Goal: Information Seeking & Learning: Learn about a topic

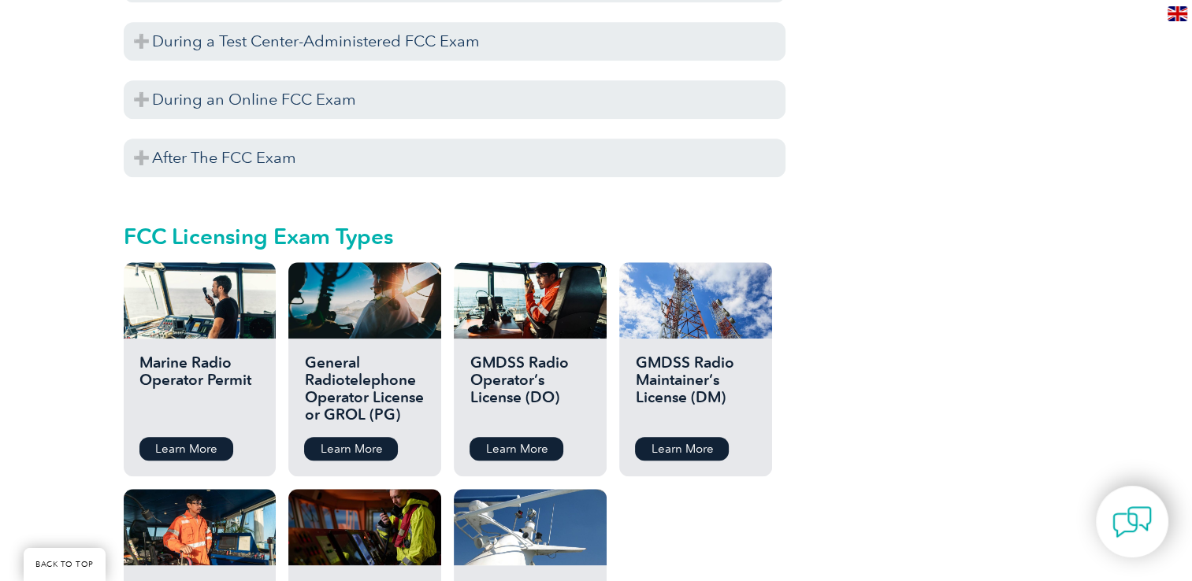
scroll to position [1607, 0]
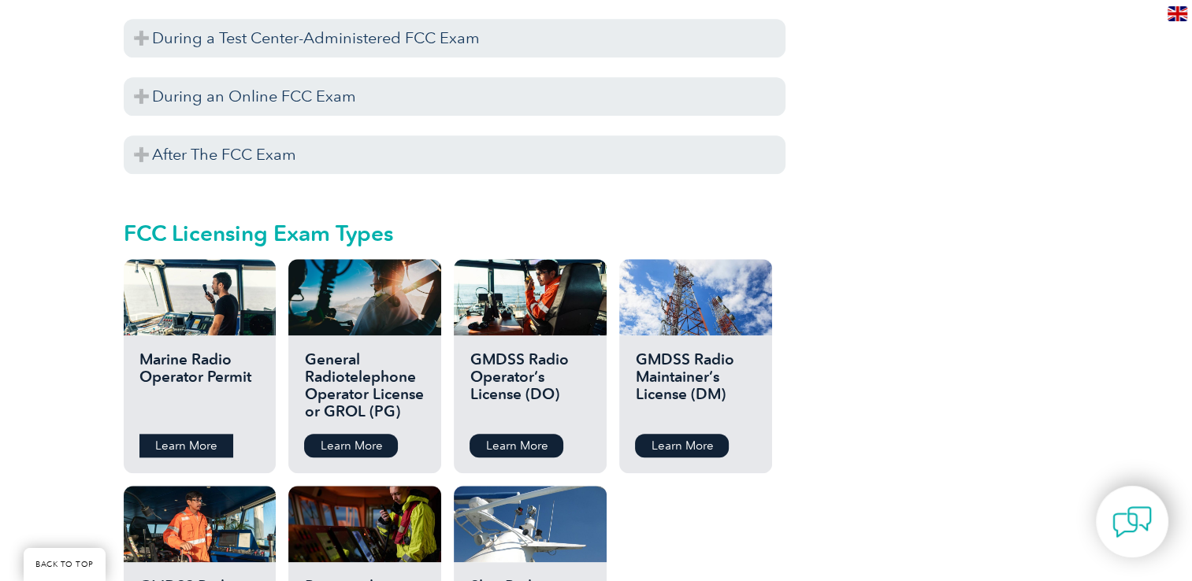
click at [180, 434] on link "Learn More" at bounding box center [186, 446] width 94 height 24
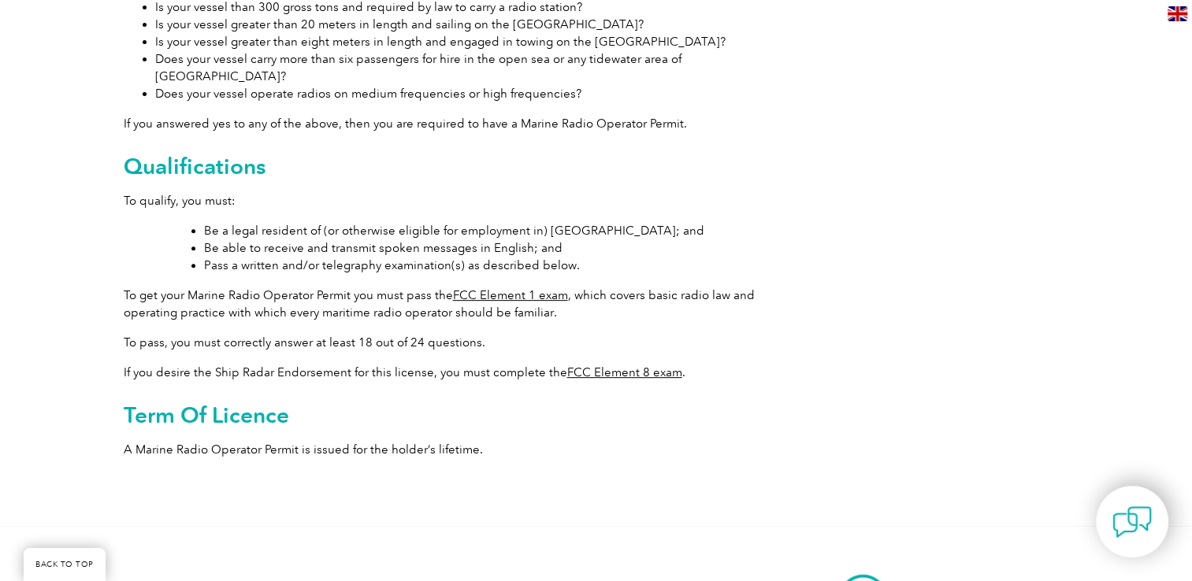
scroll to position [567, 0]
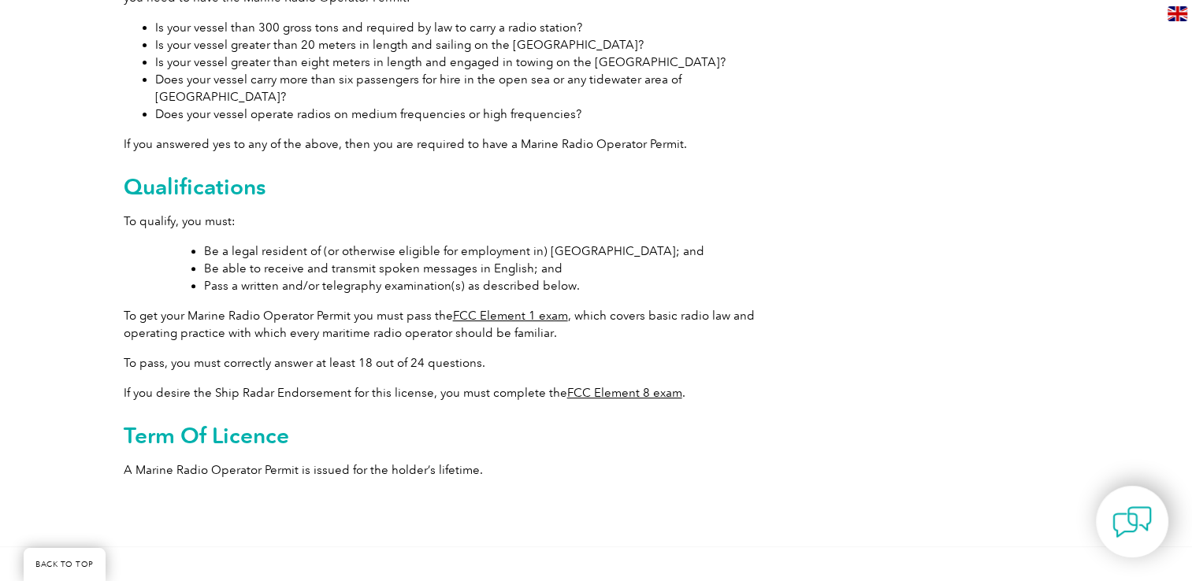
click at [502, 309] on link "FCC Element 1 exam" at bounding box center [510, 316] width 115 height 14
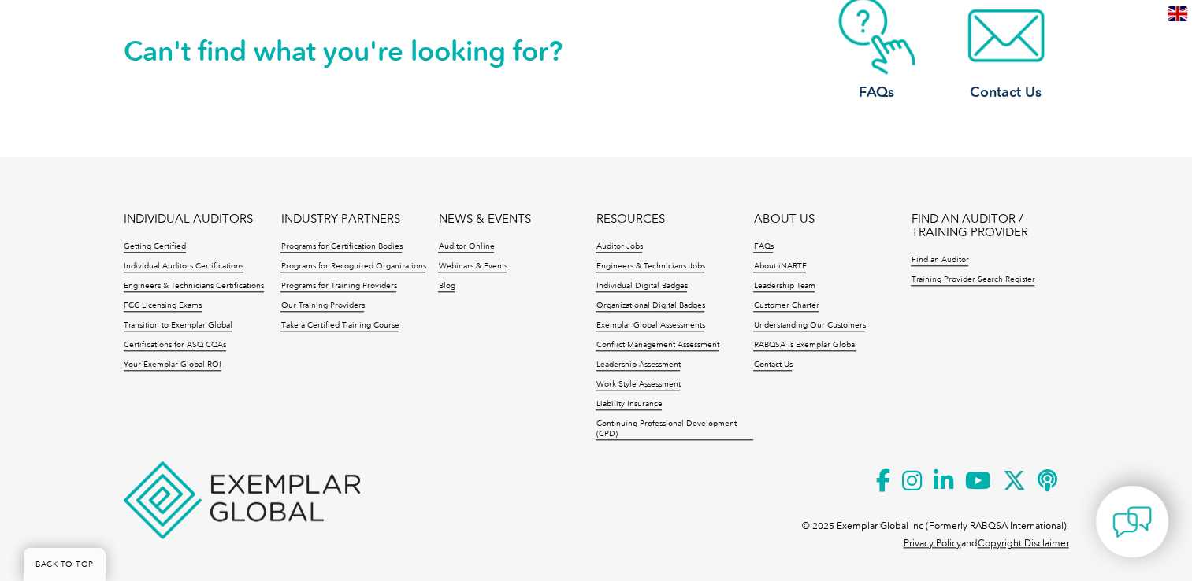
scroll to position [1505, 0]
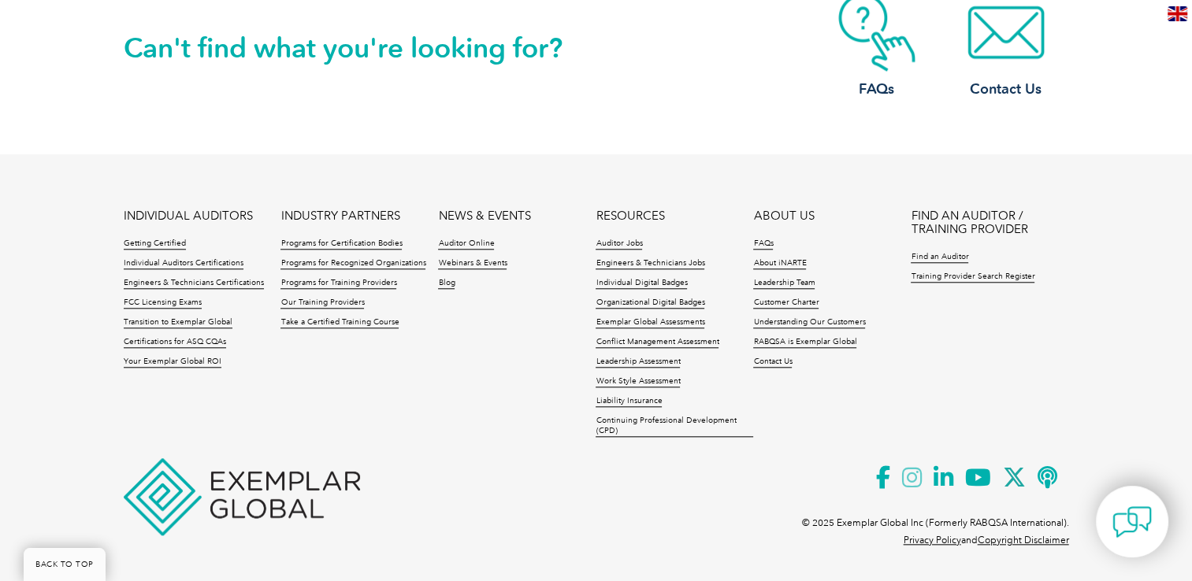
click at [906, 478] on icon at bounding box center [918, 477] width 32 height 39
